Goal: Information Seeking & Learning: Check status

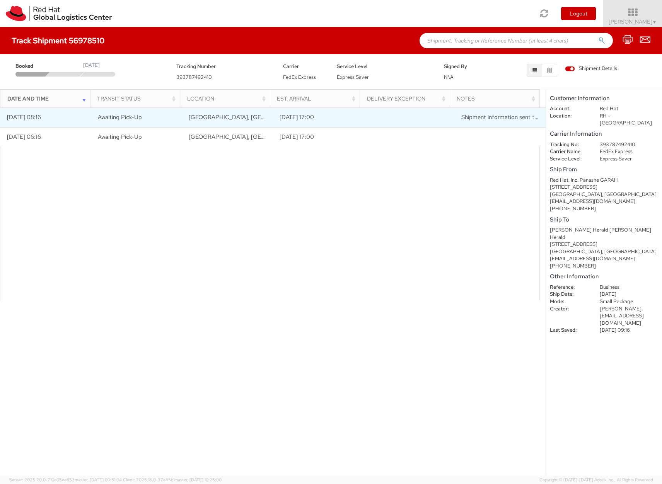
click at [464, 120] on span "Shipment information sent to FedEx" at bounding box center [508, 117] width 94 height 8
click at [490, 116] on span "Shipment information sent to FedEx" at bounding box center [508, 117] width 94 height 8
